Goal: Find specific page/section: Find specific page/section

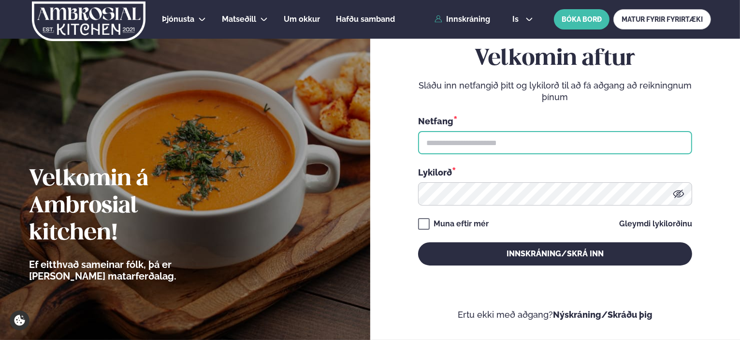
click at [490, 141] on input "text" at bounding box center [555, 142] width 274 height 23
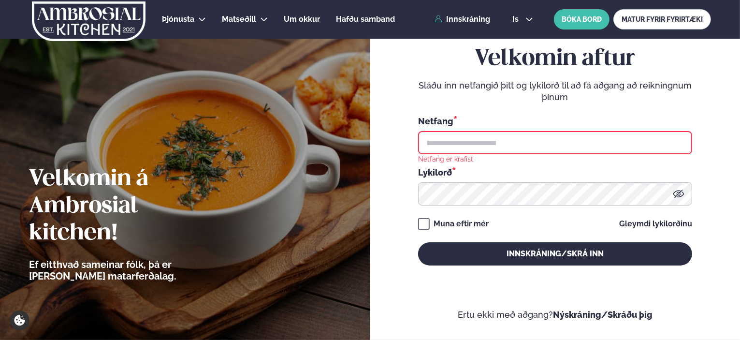
type input "**********"
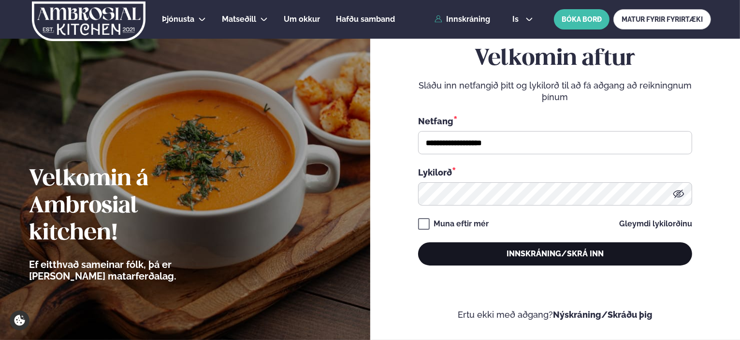
click at [520, 250] on button "Innskráning/Skrá inn" at bounding box center [555, 253] width 274 height 23
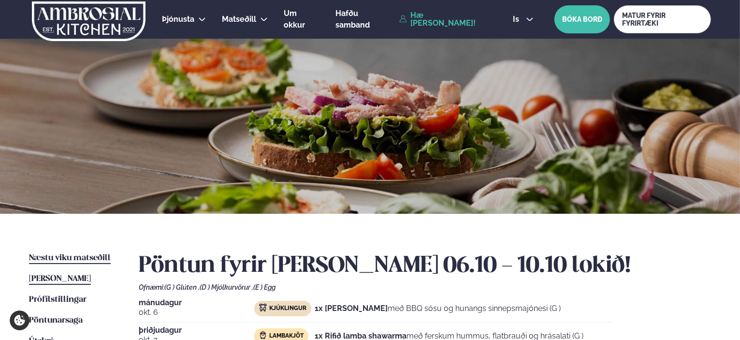
click at [66, 255] on span "Næstu viku matseðill" at bounding box center [70, 258] width 82 height 8
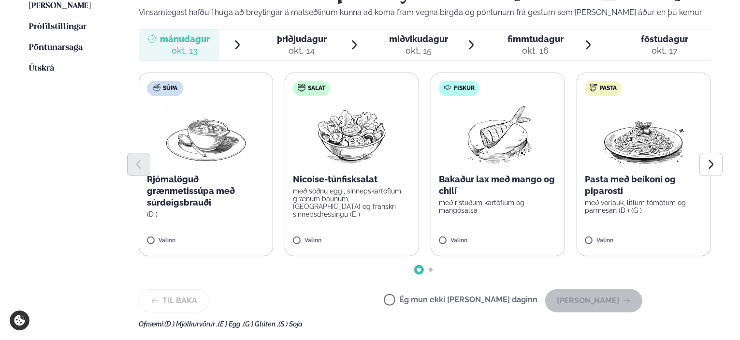
scroll to position [272, 0]
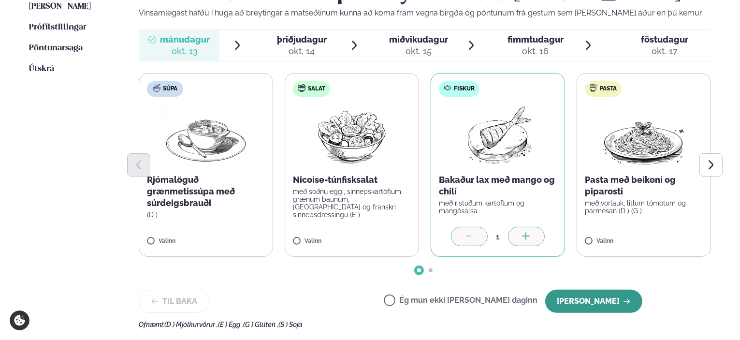
click at [599, 301] on button "[PERSON_NAME]" at bounding box center [593, 300] width 97 height 23
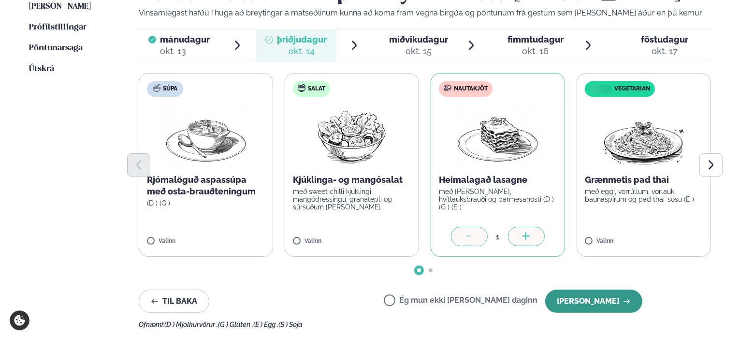
click at [590, 305] on button "[PERSON_NAME]" at bounding box center [593, 300] width 97 height 23
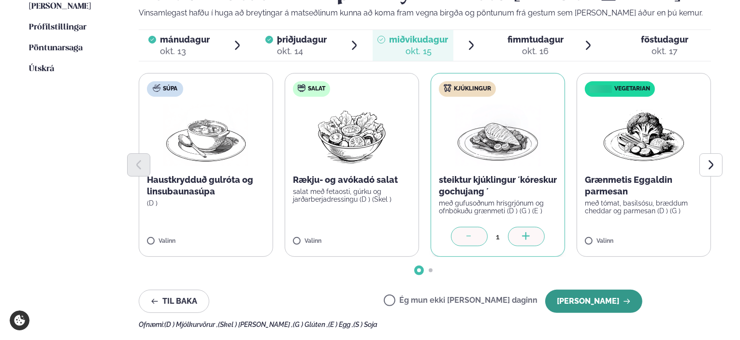
click at [602, 308] on button "[PERSON_NAME]" at bounding box center [593, 300] width 97 height 23
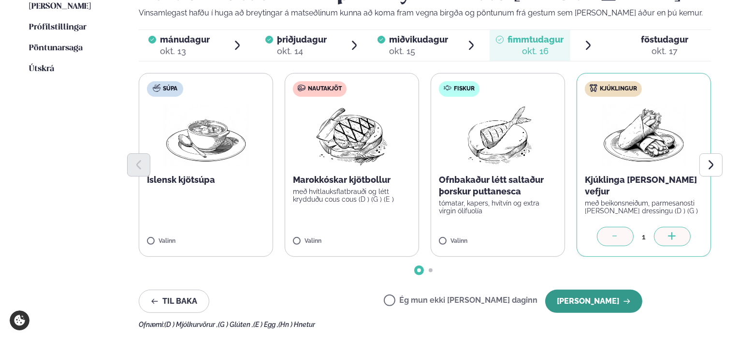
click at [585, 296] on button "[PERSON_NAME]" at bounding box center [593, 300] width 97 height 23
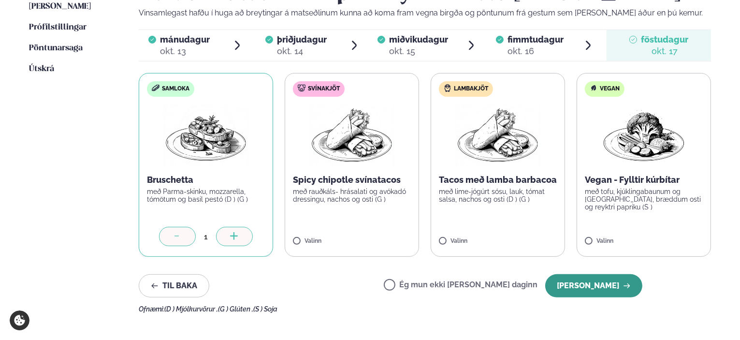
click at [595, 283] on button "[PERSON_NAME]" at bounding box center [593, 285] width 97 height 23
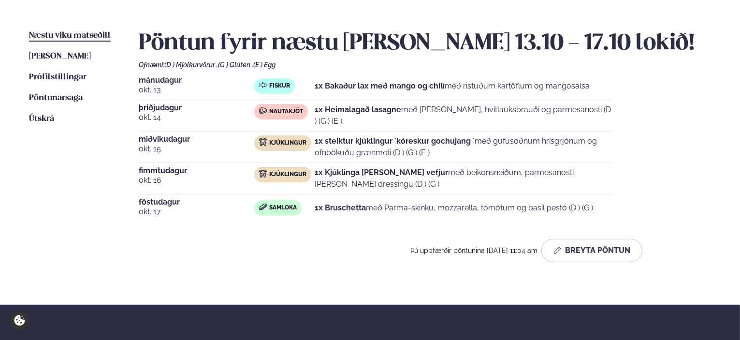
scroll to position [222, 0]
